Goal: Information Seeking & Learning: Find specific fact

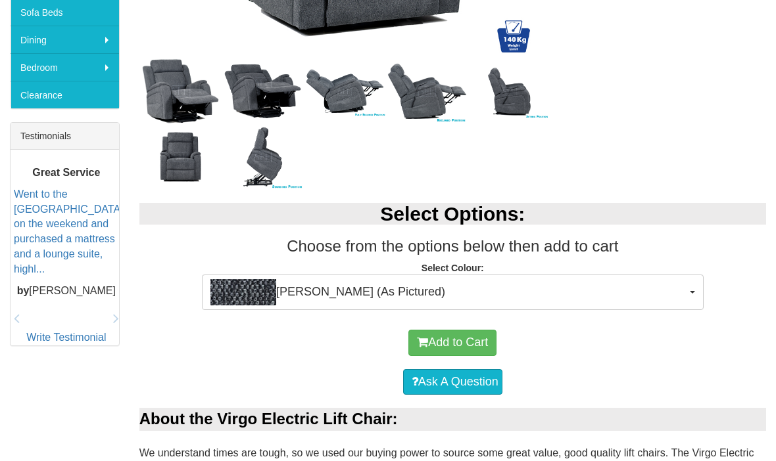
scroll to position [476, 0]
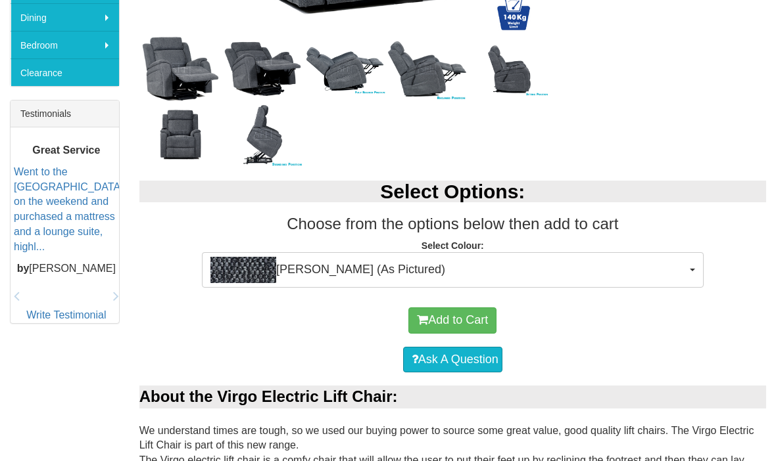
click at [404, 263] on span "Ollie Charcoal (As Pictured)" at bounding box center [448, 270] width 476 height 26
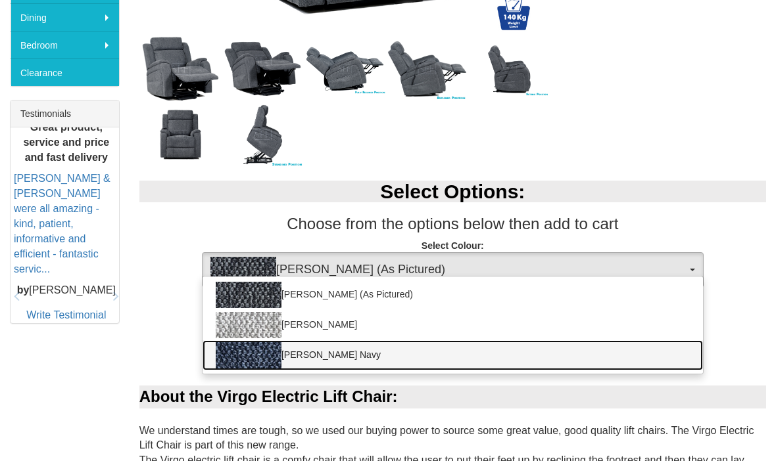
click at [314, 357] on link "Ollie Navy" at bounding box center [452, 355] width 500 height 30
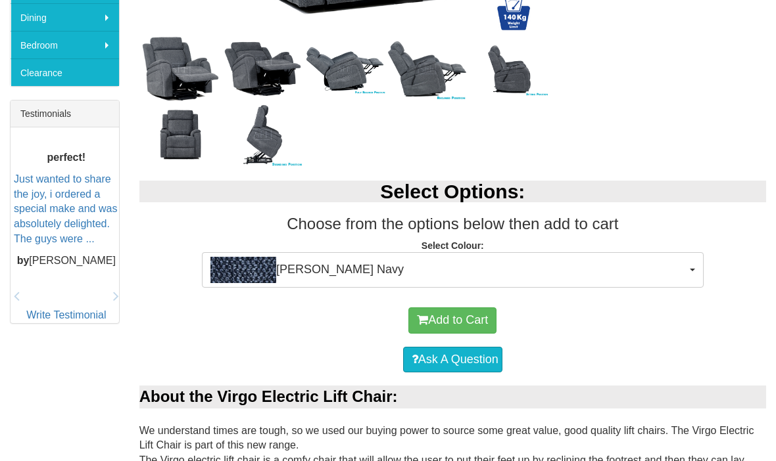
click at [266, 273] on img "button" at bounding box center [243, 270] width 66 height 26
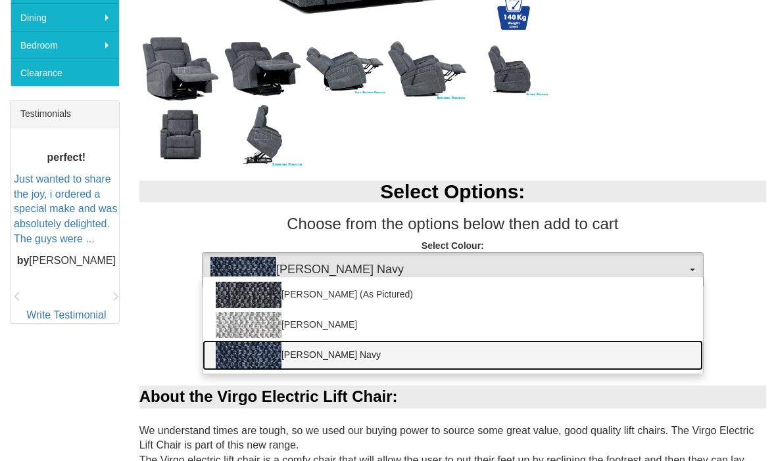
click at [281, 361] on img at bounding box center [249, 355] width 66 height 26
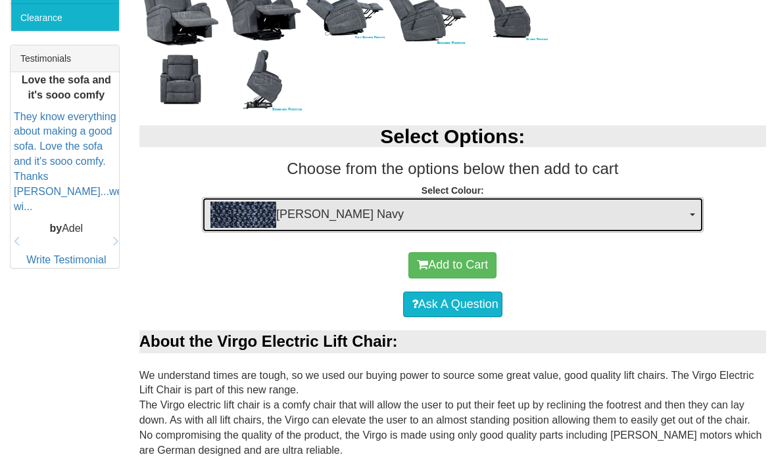
scroll to position [551, 0]
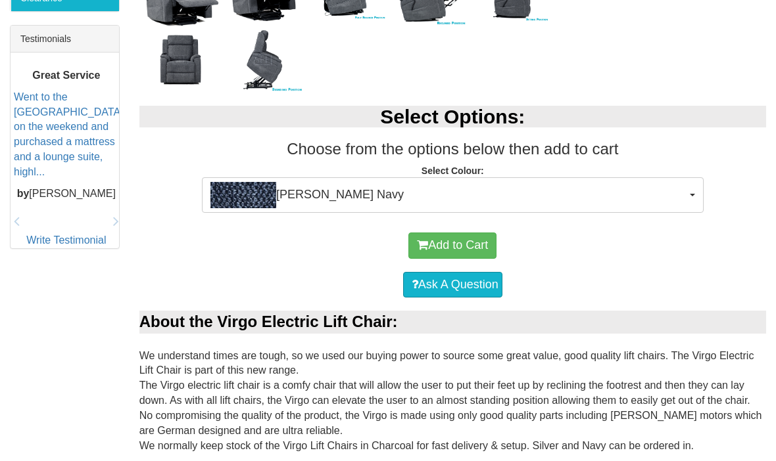
click at [691, 204] on button "Ollie Navy" at bounding box center [452, 194] width 501 height 35
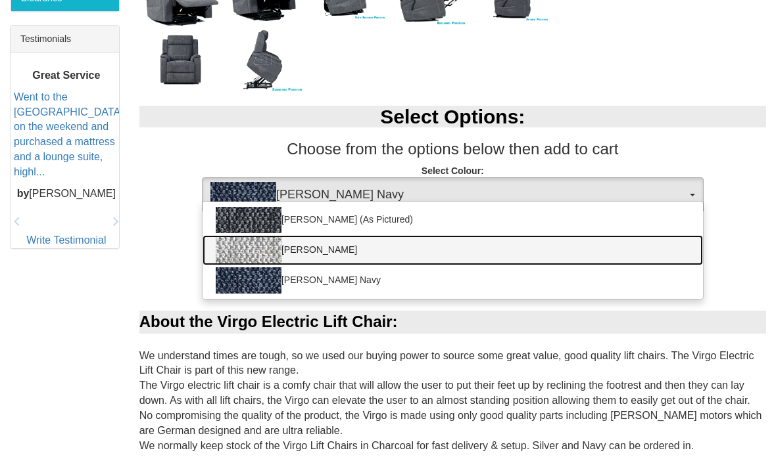
click at [296, 250] on link "Ollie Silver" at bounding box center [452, 250] width 500 height 30
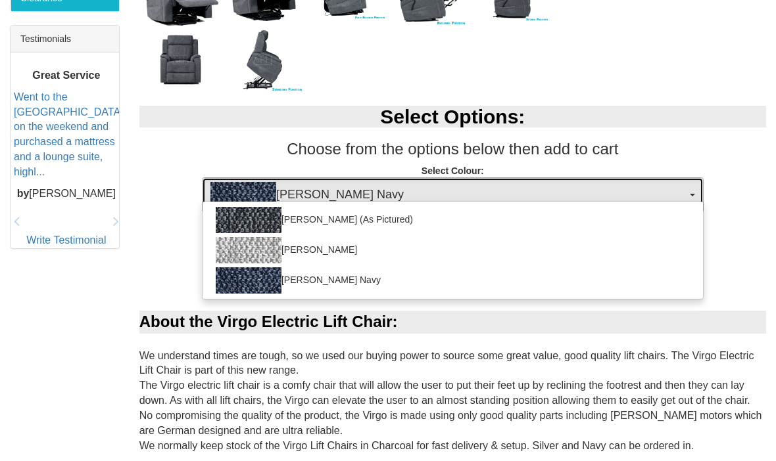
select select "2026"
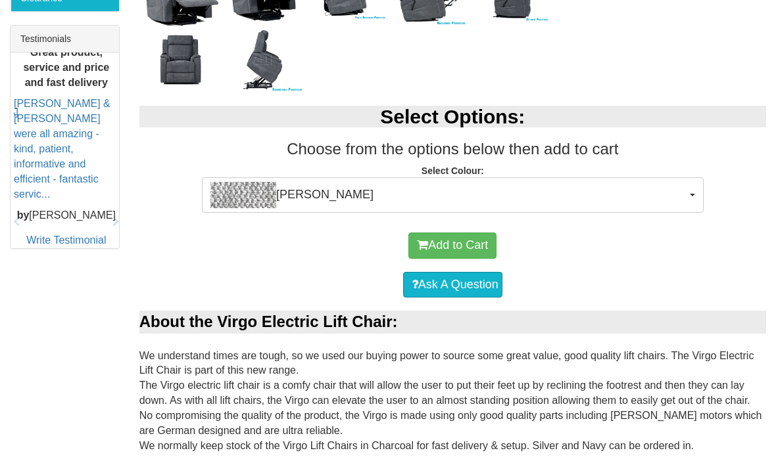
click at [689, 194] on span "button" at bounding box center [691, 195] width 5 height 3
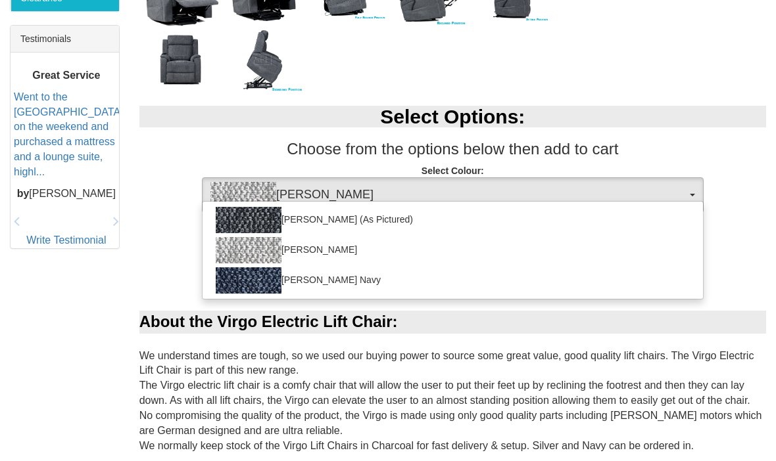
click at [769, 217] on div at bounding box center [388, 230] width 776 height 461
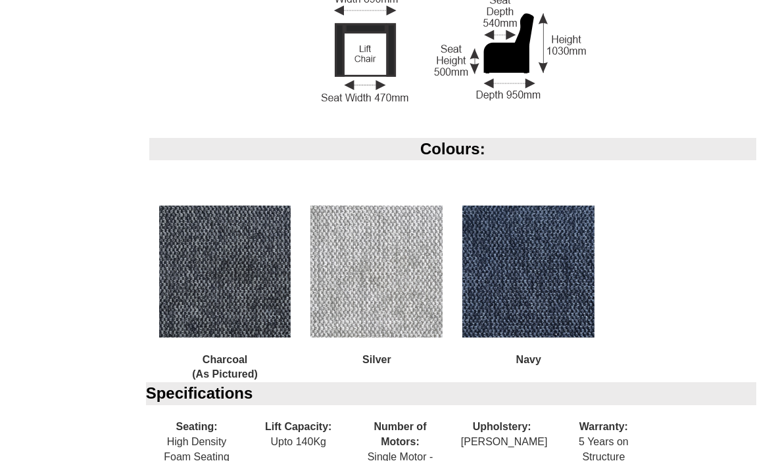
scroll to position [1065, 0]
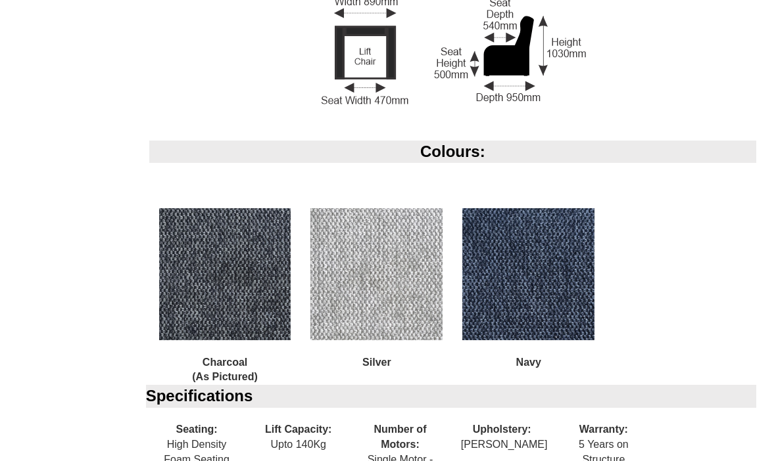
click at [561, 292] on img at bounding box center [528, 274] width 132 height 132
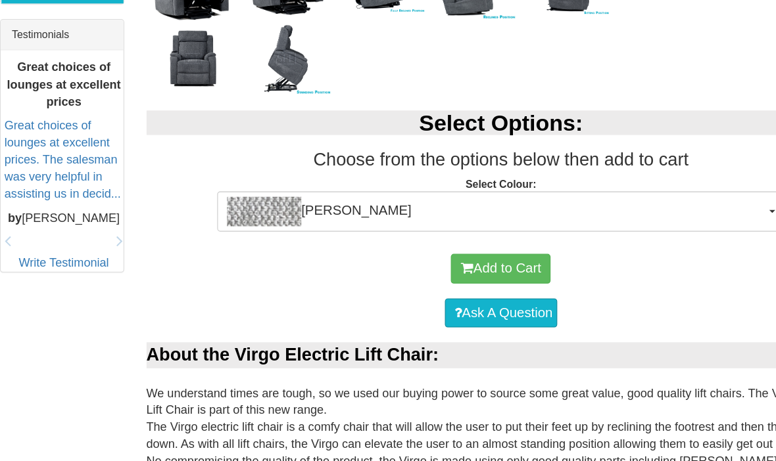
scroll to position [557, 0]
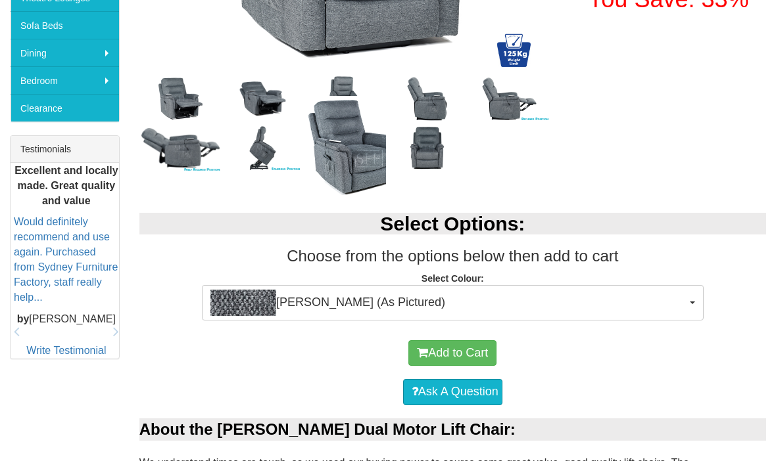
scroll to position [440, 0]
click at [712, 380] on div "Ask A Question" at bounding box center [452, 392] width 613 height 39
click at [687, 304] on button "Mia Onyx (As Pictured)" at bounding box center [452, 302] width 501 height 35
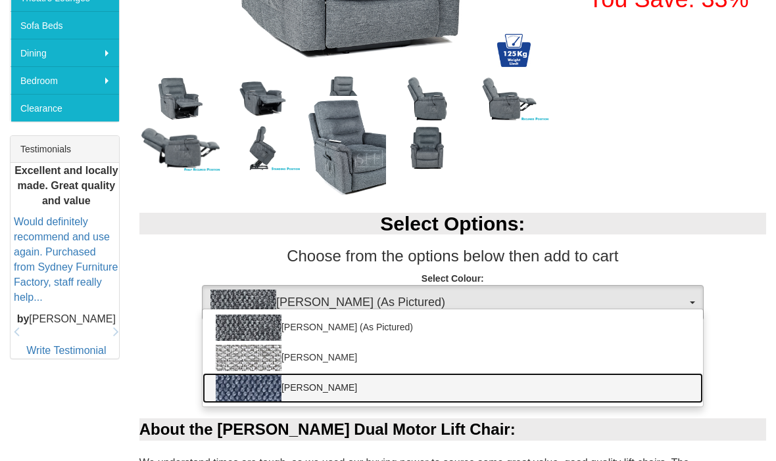
click at [276, 398] on img at bounding box center [249, 388] width 66 height 26
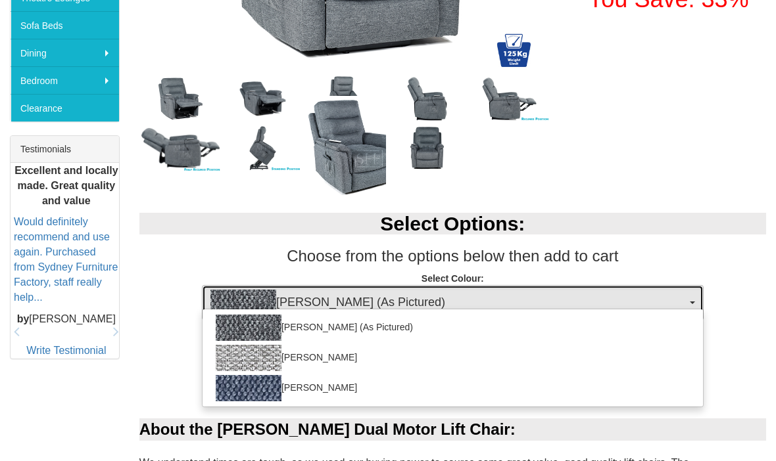
select select "2028"
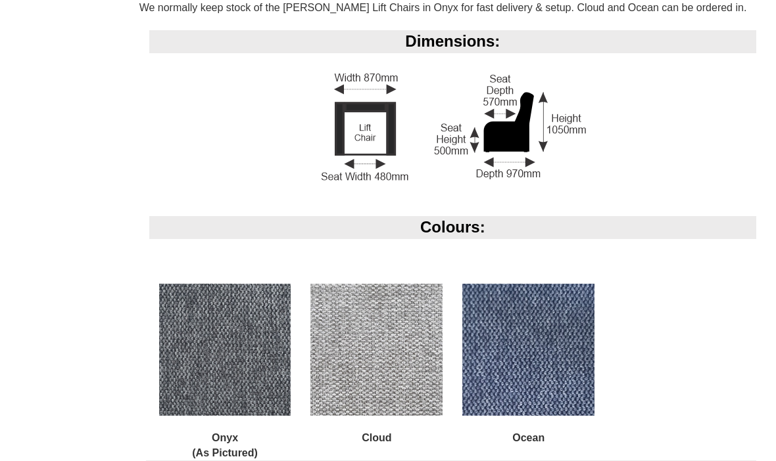
scroll to position [1039, 0]
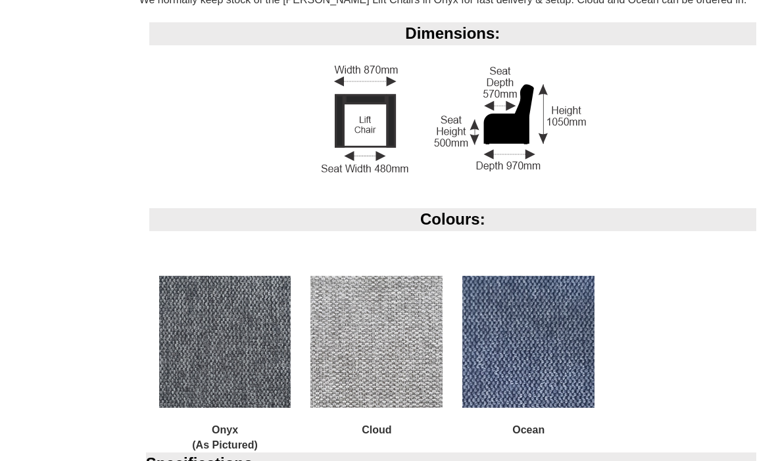
click at [557, 344] on img at bounding box center [528, 342] width 132 height 132
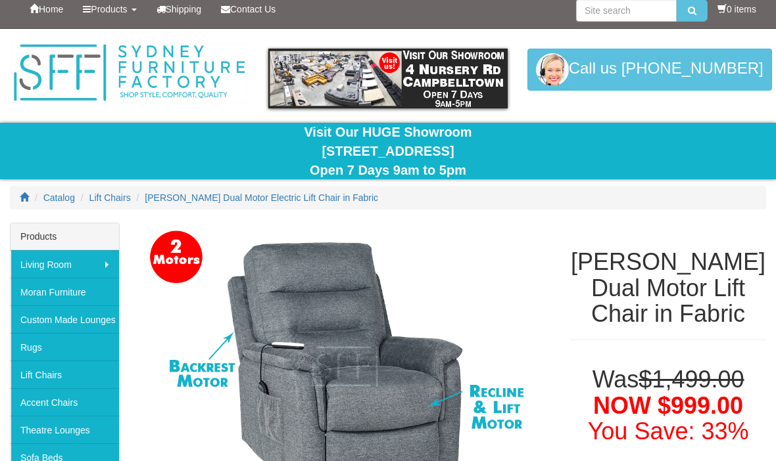
scroll to position [0, 0]
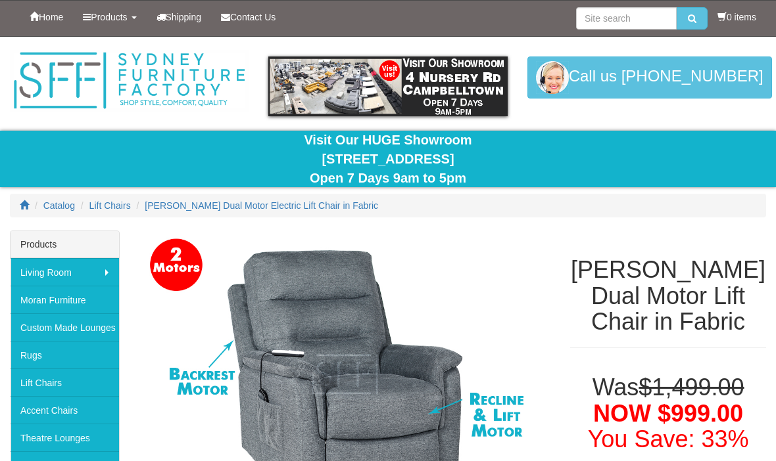
click at [120, 18] on span "Products" at bounding box center [109, 17] width 36 height 11
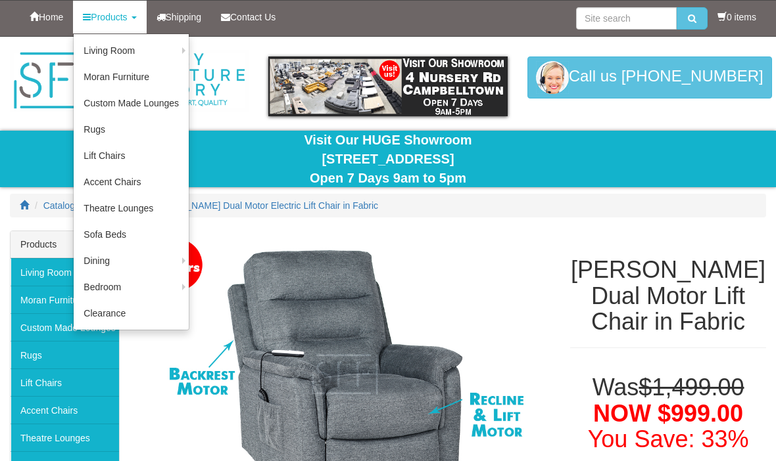
click at [134, 317] on link "Clearance" at bounding box center [131, 313] width 115 height 26
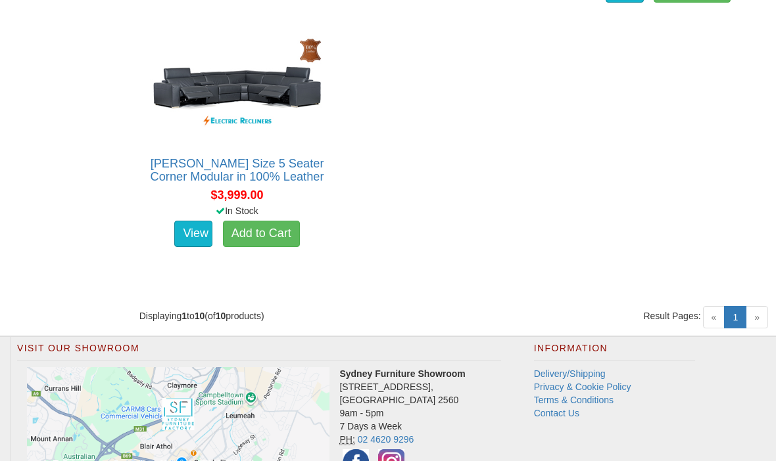
scroll to position [1312, 0]
click at [766, 315] on span "»" at bounding box center [756, 317] width 22 height 22
click at [738, 317] on link "1 (current)" at bounding box center [735, 317] width 22 height 22
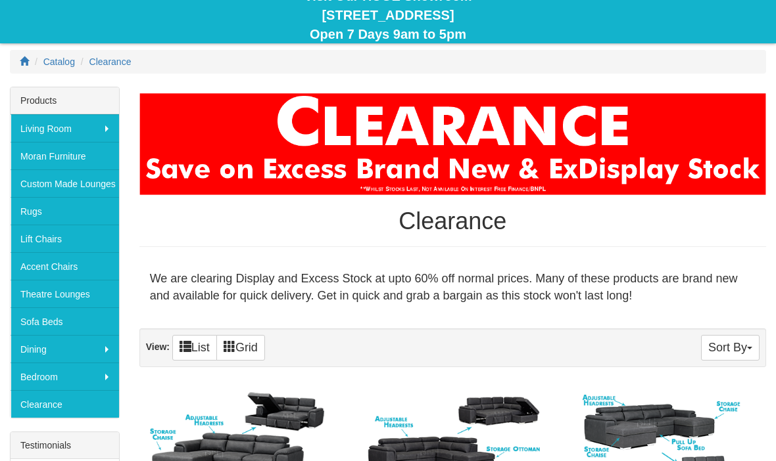
scroll to position [141, 0]
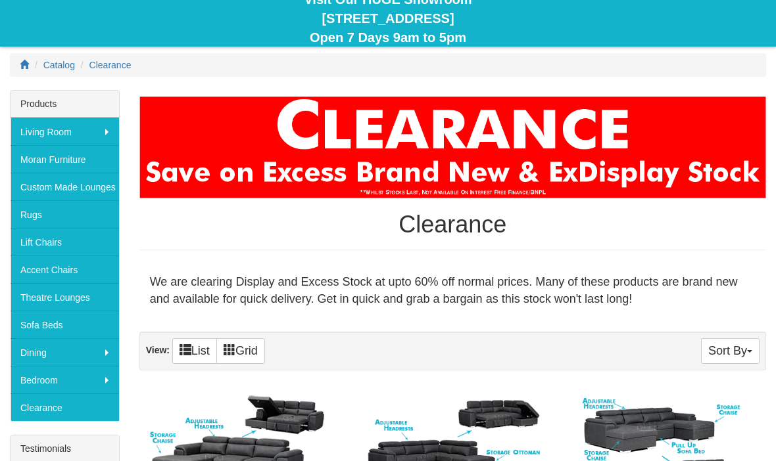
click at [81, 243] on link "Lift Chairs" at bounding box center [65, 242] width 108 height 28
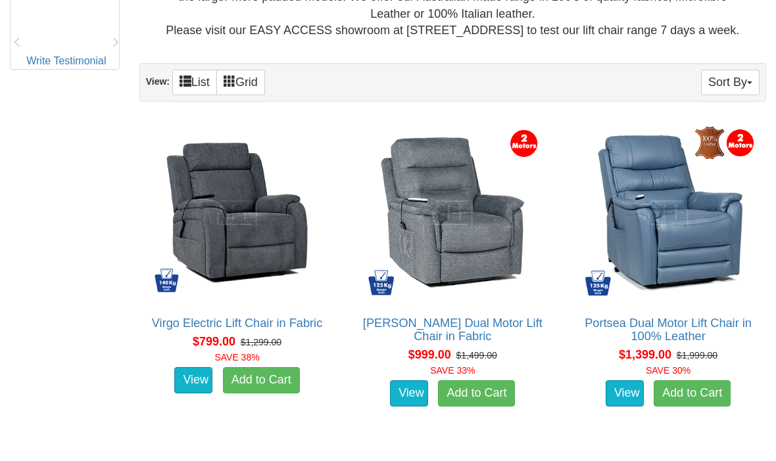
scroll to position [745, 0]
click at [704, 377] on div "$1,399.00 $1,999.00 SAVE 30%" at bounding box center [667, 361] width 201 height 31
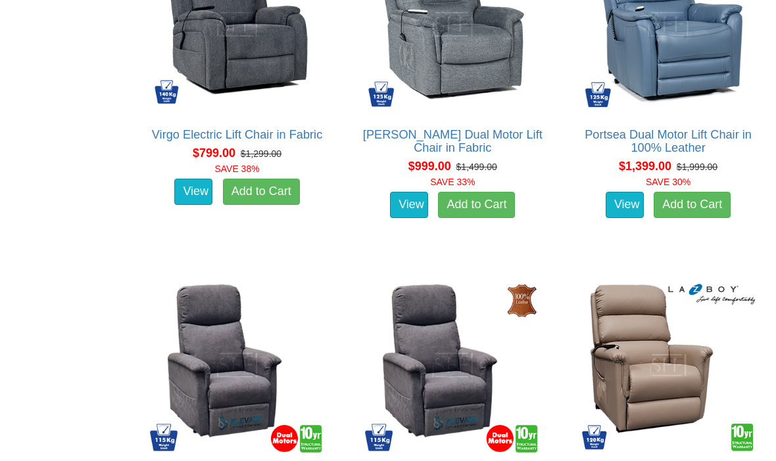
scroll to position [931, 0]
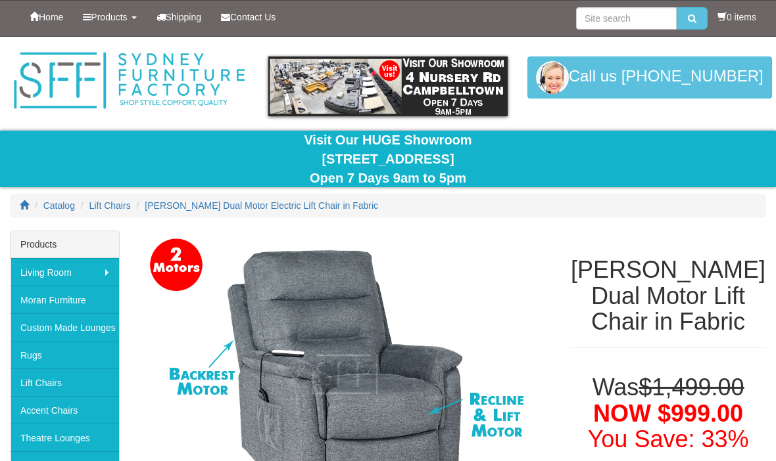
select select "2028"
click at [626, 18] on input "search" at bounding box center [626, 18] width 101 height 22
type input "Motors in [GEOGRAPHIC_DATA] lift chair"
click at [688, 18] on button "submit" at bounding box center [691, 18] width 31 height 22
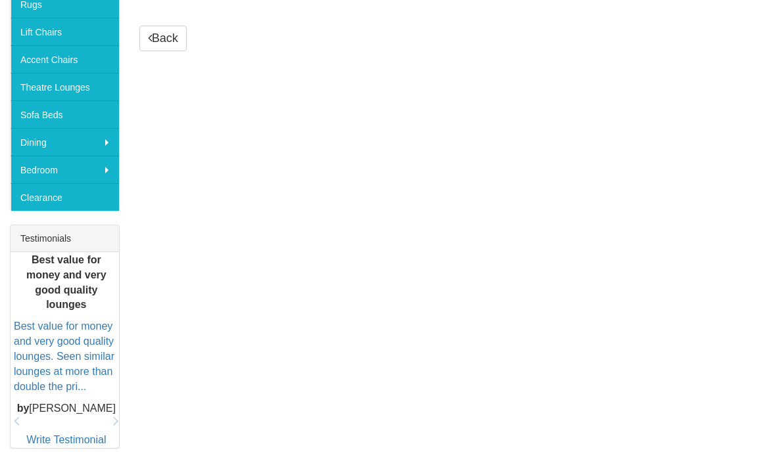
scroll to position [323, 0]
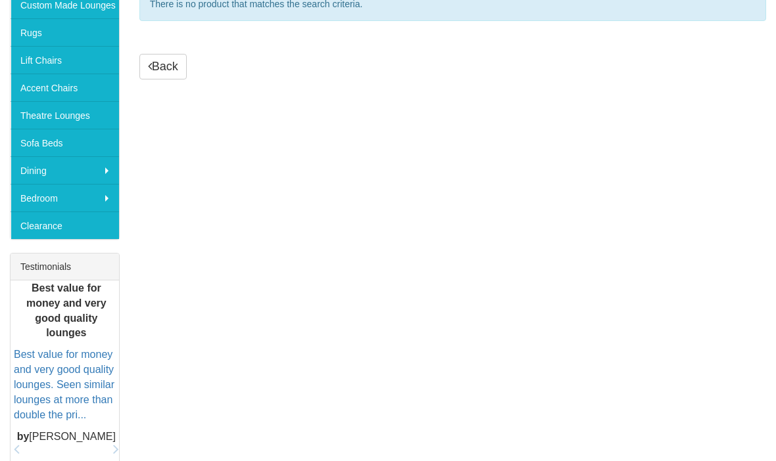
click at [87, 264] on div "Testimonials" at bounding box center [65, 267] width 108 height 27
click at [85, 356] on link "Best value for money and very good quality lounges. Seen similar lounges at mor…" at bounding box center [64, 384] width 101 height 71
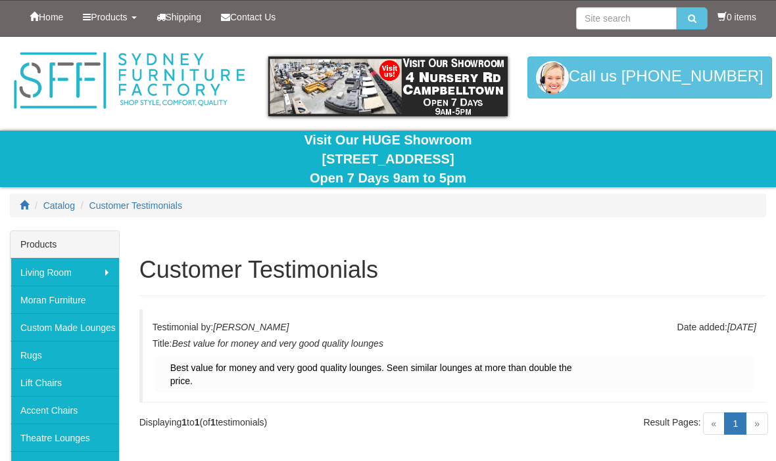
click at [126, 32] on link "Products" at bounding box center [109, 17] width 73 height 33
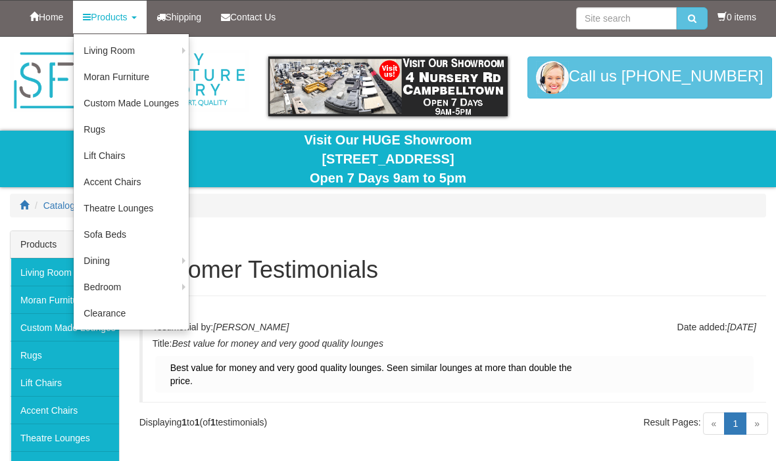
click at [150, 157] on link "Lift Chairs" at bounding box center [131, 156] width 115 height 26
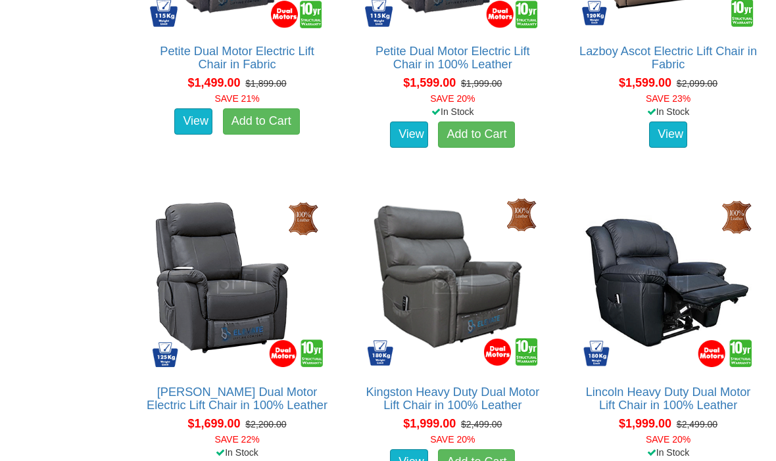
scroll to position [1357, 0]
